Goal: Check status: Check status

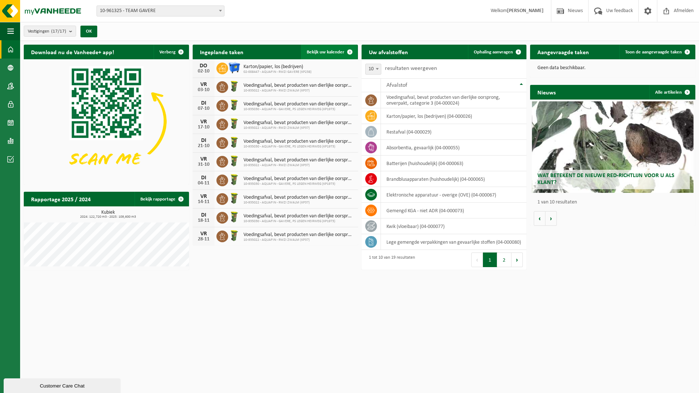
click at [334, 53] on span "Bekijk uw kalender" at bounding box center [326, 52] width 38 height 5
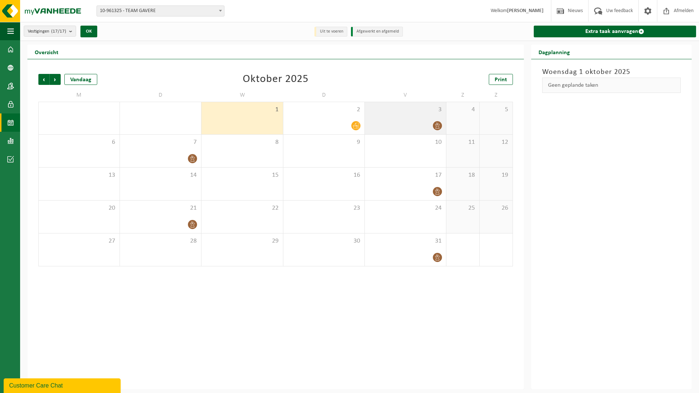
click at [436, 124] on icon at bounding box center [438, 126] width 6 height 6
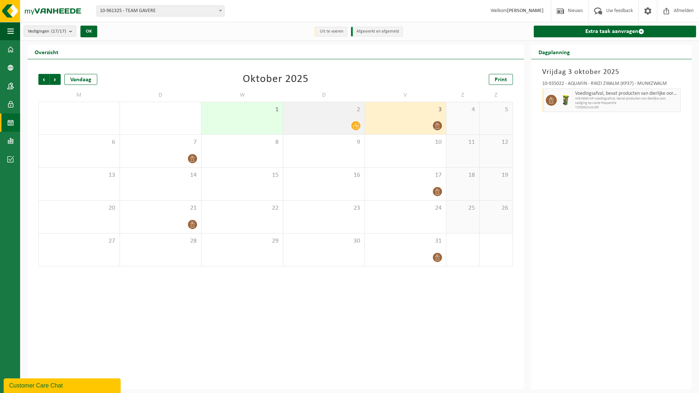
click at [358, 127] on icon at bounding box center [356, 126] width 6 height 6
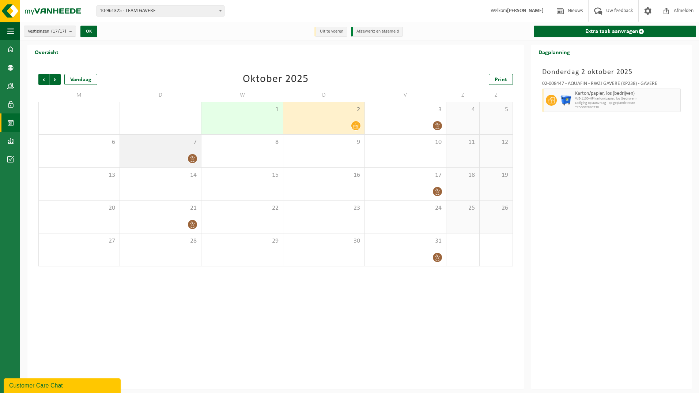
click at [192, 158] on icon at bounding box center [192, 158] width 6 height 6
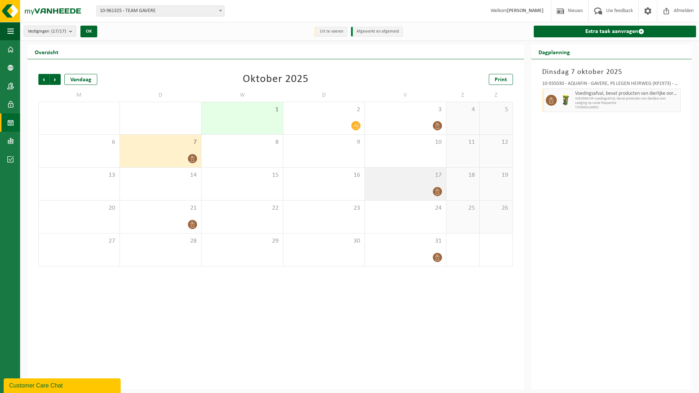
click at [436, 190] on icon at bounding box center [437, 191] width 4 height 6
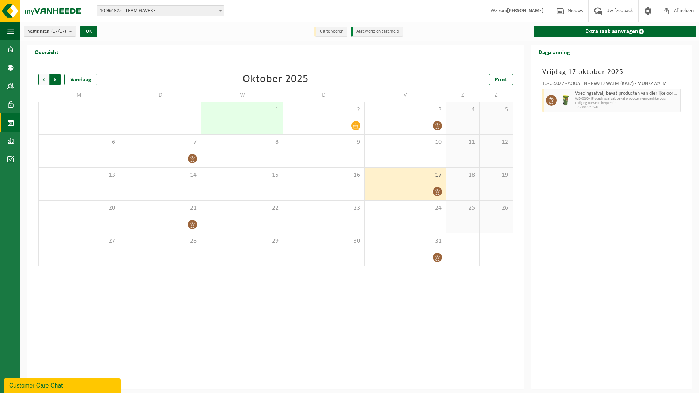
click at [43, 79] on span "Vorige" at bounding box center [43, 79] width 11 height 11
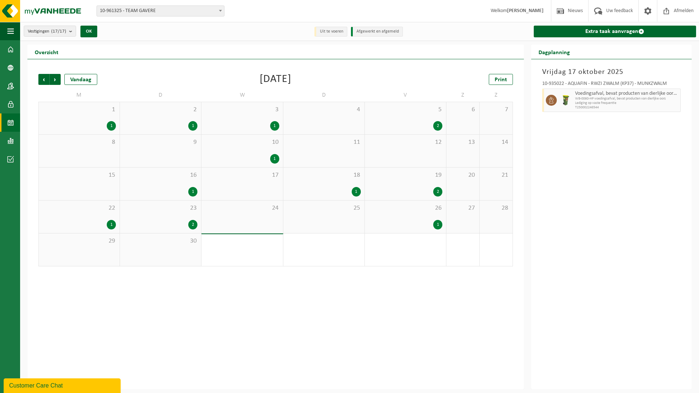
click at [115, 123] on div "1" at bounding box center [111, 126] width 9 height 10
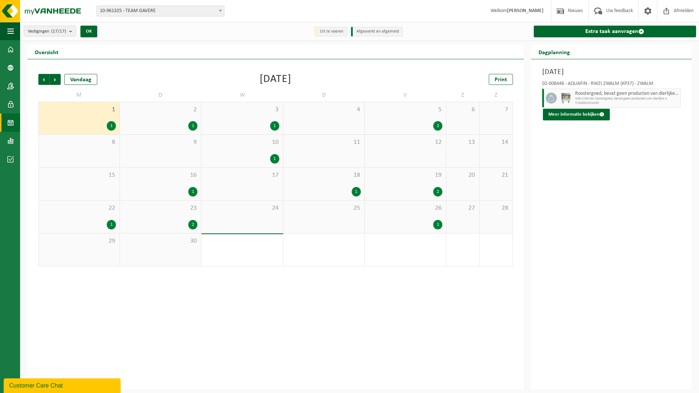
click at [194, 127] on div "1" at bounding box center [192, 126] width 9 height 10
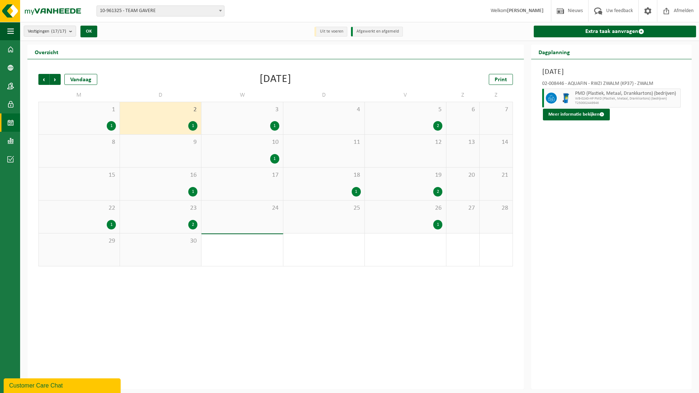
click at [277, 126] on div "1" at bounding box center [274, 126] width 9 height 10
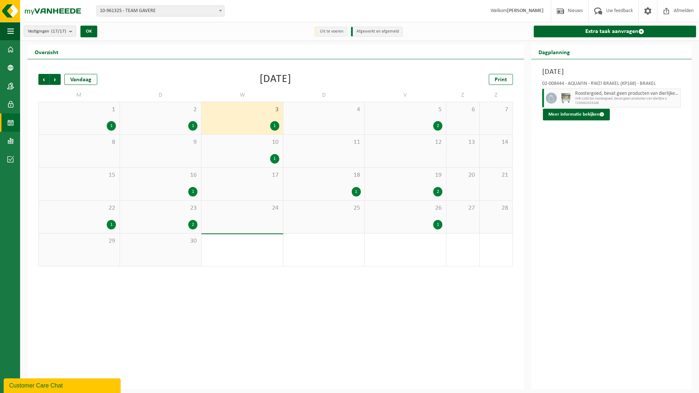
click at [437, 127] on div "2" at bounding box center [438, 126] width 9 height 10
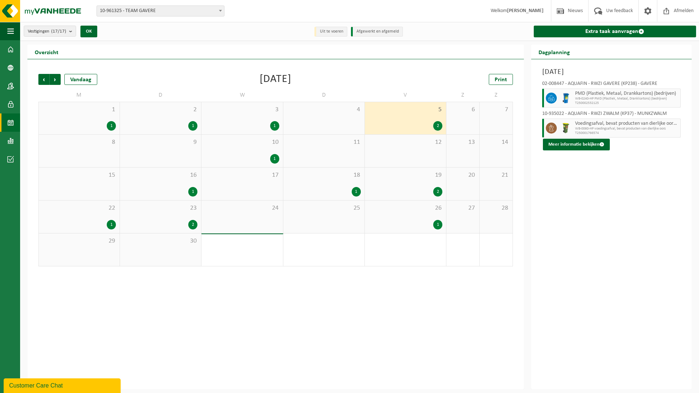
click at [274, 155] on div "1" at bounding box center [274, 159] width 9 height 10
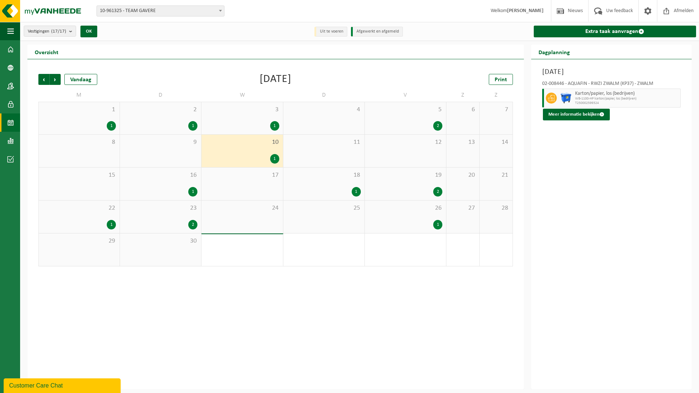
click at [191, 189] on div "1" at bounding box center [192, 192] width 9 height 10
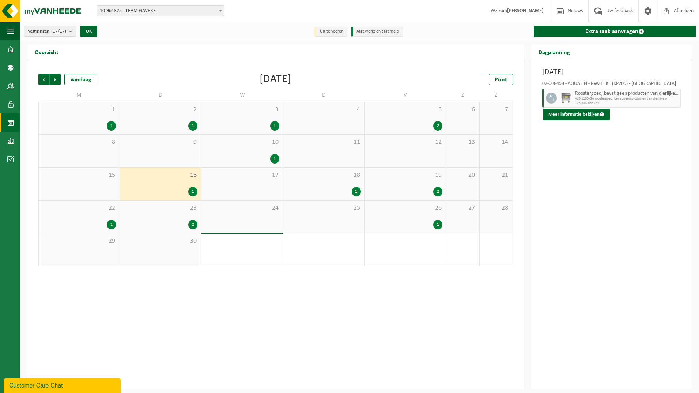
click at [353, 190] on div "1" at bounding box center [356, 192] width 9 height 10
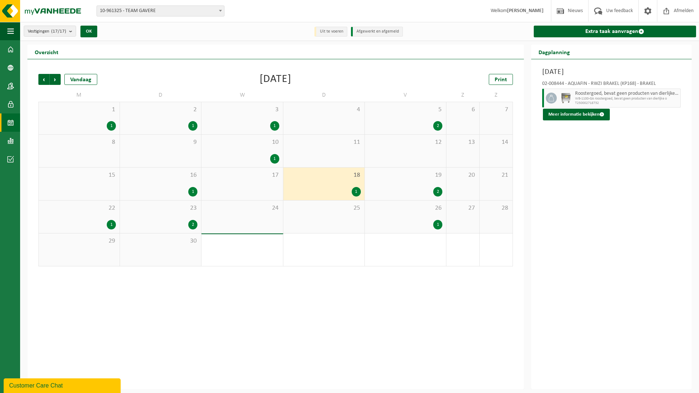
click at [438, 192] on div "2" at bounding box center [438, 192] width 9 height 10
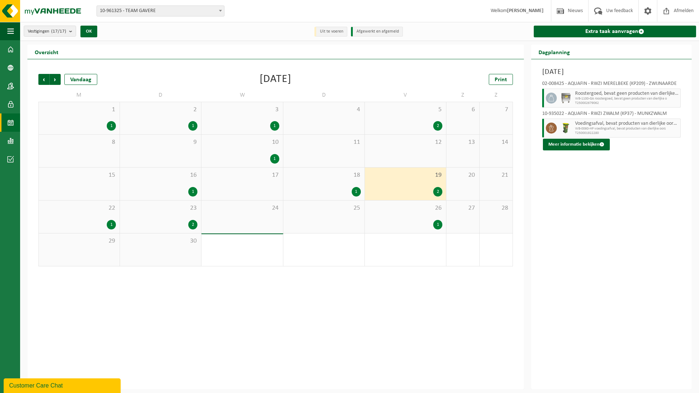
click at [113, 223] on div "1" at bounding box center [111, 225] width 9 height 10
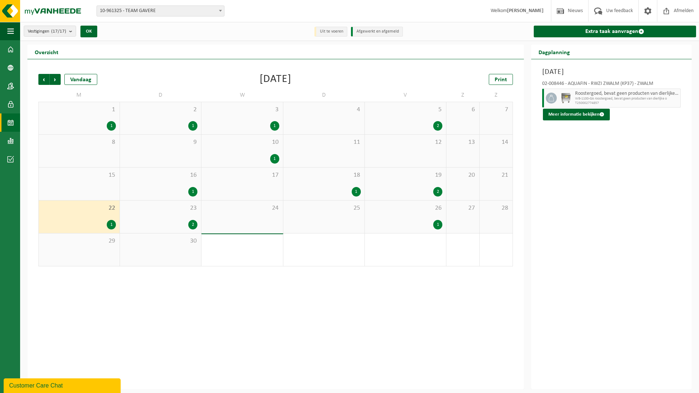
click at [193, 226] on div "2" at bounding box center [192, 225] width 9 height 10
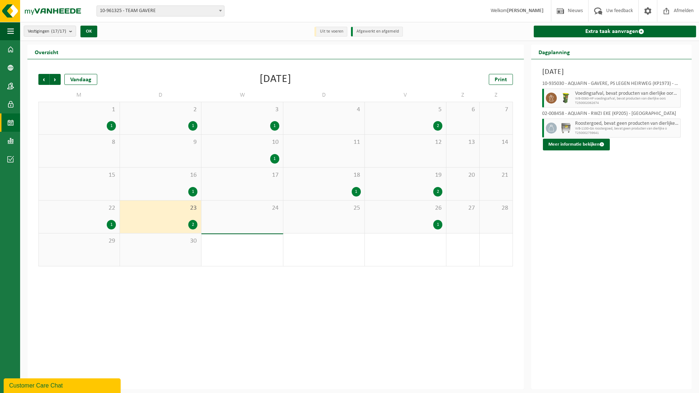
click at [441, 225] on div "1" at bounding box center [438, 225] width 9 height 10
